Goal: Task Accomplishment & Management: Use online tool/utility

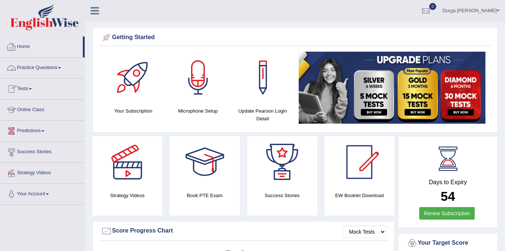
click at [61, 68] on link "Practice Questions" at bounding box center [42, 67] width 84 height 18
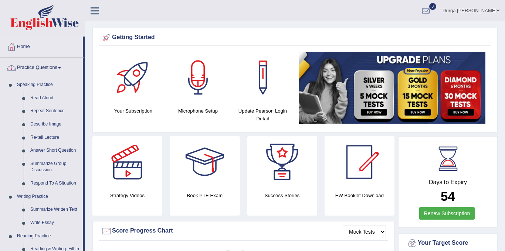
click at [52, 68] on link "Practice Questions" at bounding box center [41, 67] width 82 height 18
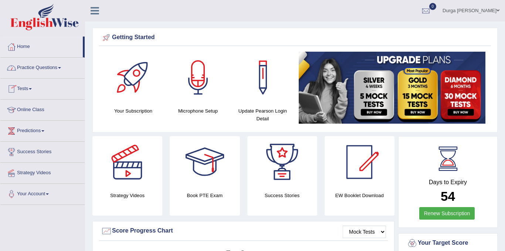
click at [61, 67] on span at bounding box center [59, 67] width 3 height 1
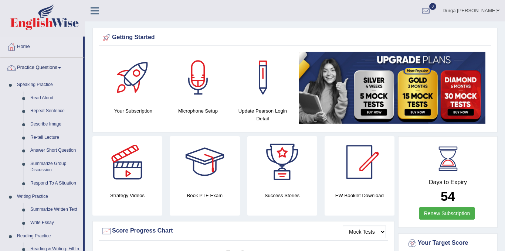
click at [64, 69] on link "Practice Questions" at bounding box center [41, 67] width 82 height 18
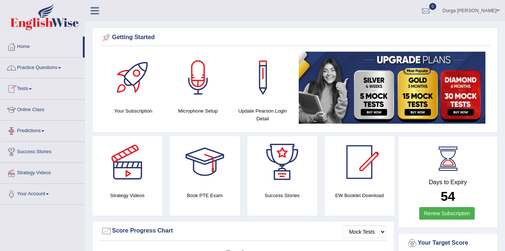
click at [50, 93] on link "Tests" at bounding box center [42, 88] width 84 height 18
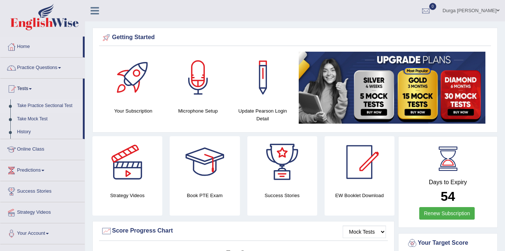
click at [42, 107] on link "Take Practice Sectional Test" at bounding box center [48, 105] width 69 height 13
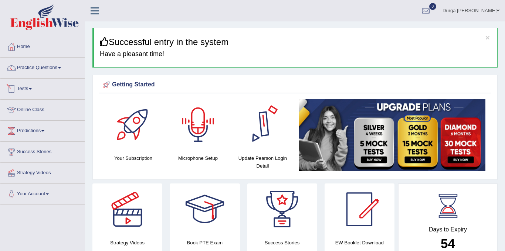
click at [46, 87] on link "Tests" at bounding box center [42, 88] width 84 height 18
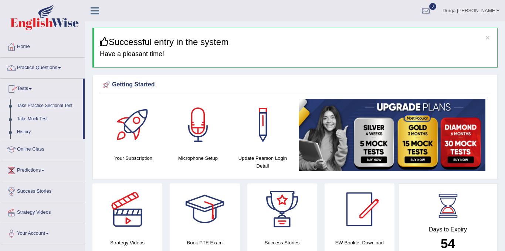
click at [39, 103] on link "Take Practice Sectional Test" at bounding box center [48, 105] width 69 height 13
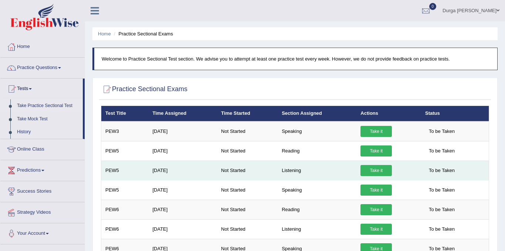
click at [374, 166] on link "Take it" at bounding box center [375, 170] width 31 height 11
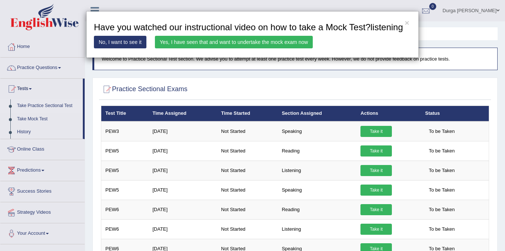
click at [287, 48] on link "Yes, I have seen that and want to undertake the mock exam now" at bounding box center [234, 42] width 158 height 13
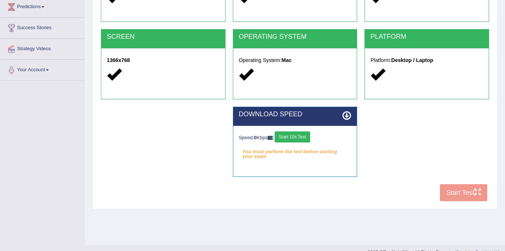
scroll to position [137, 0]
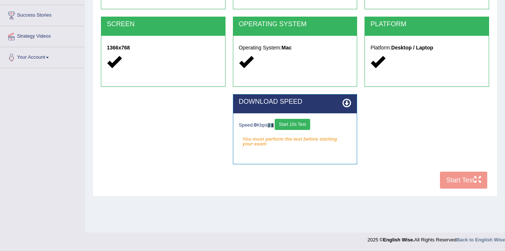
click at [310, 125] on button "Start 10s Test" at bounding box center [292, 124] width 35 height 11
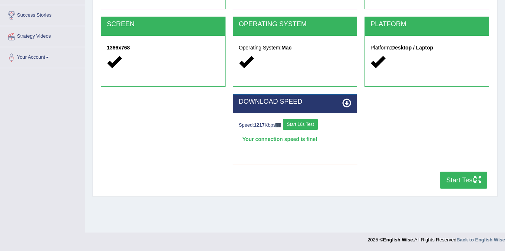
click at [462, 181] on button "Start Test" at bounding box center [463, 180] width 47 height 17
